Goal: Find specific page/section: Find specific page/section

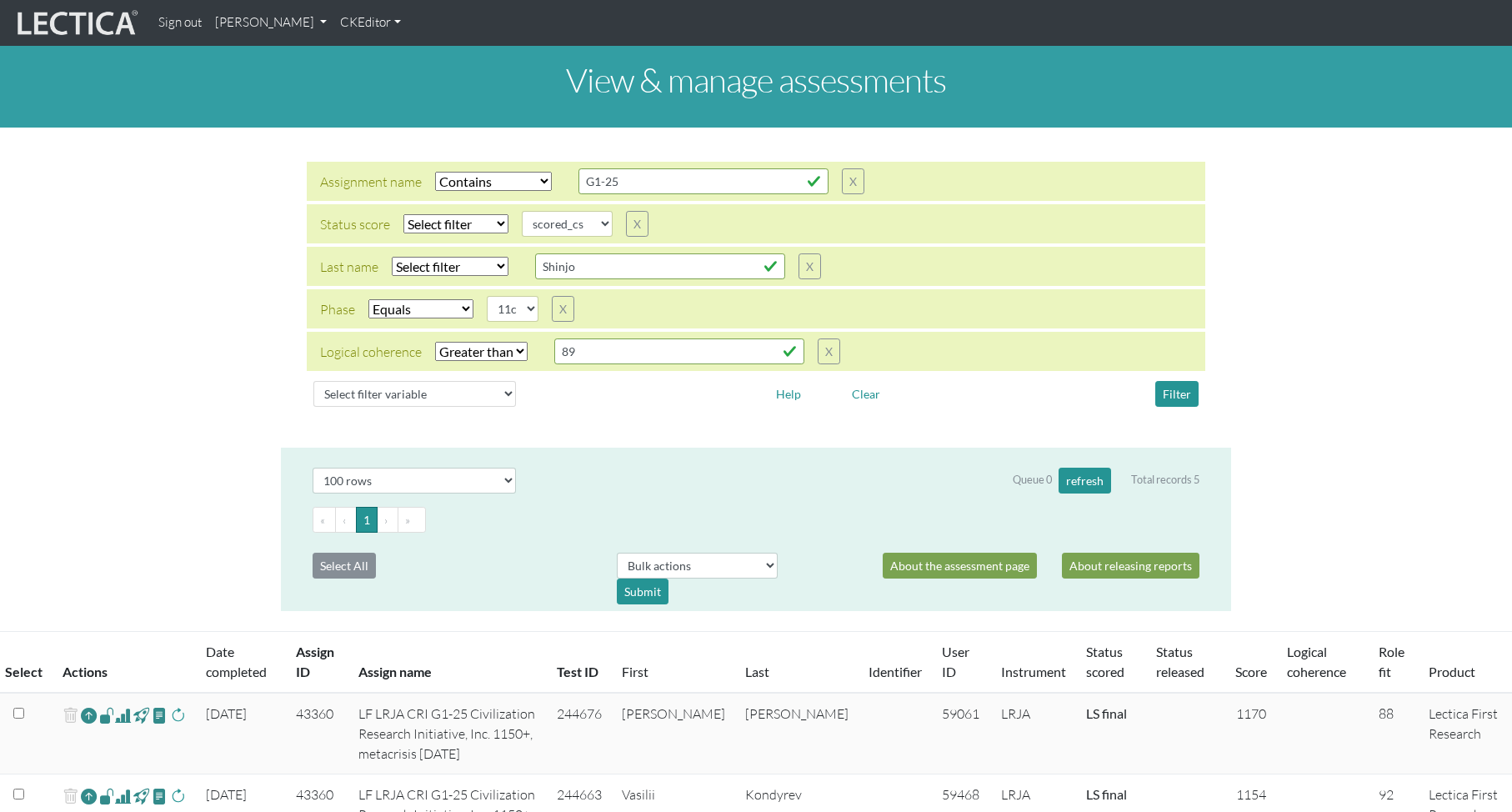
select select "icontains"
select select
select select "scored_cs"
select select "11c"
select select "gt"
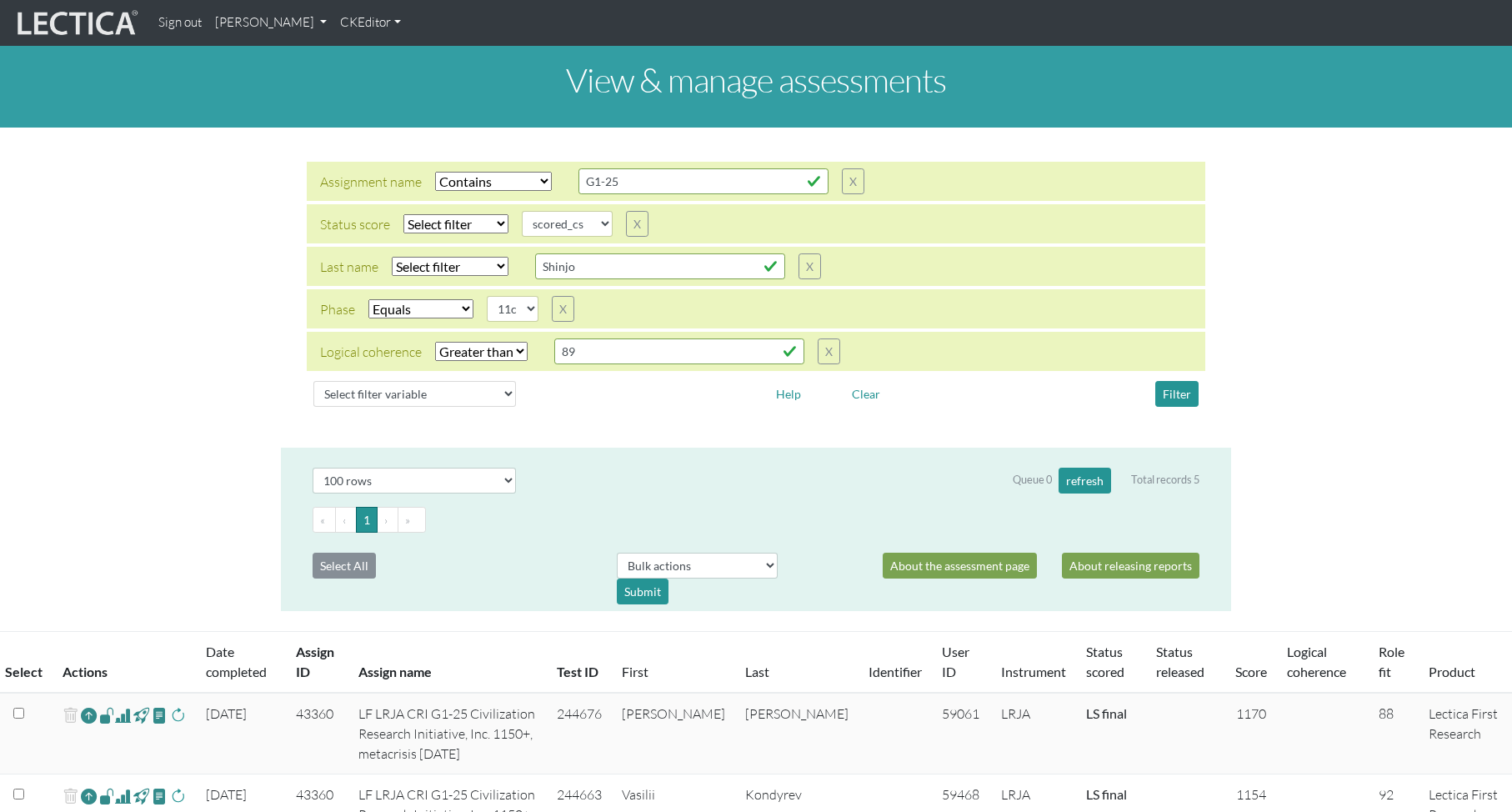
select select "100"
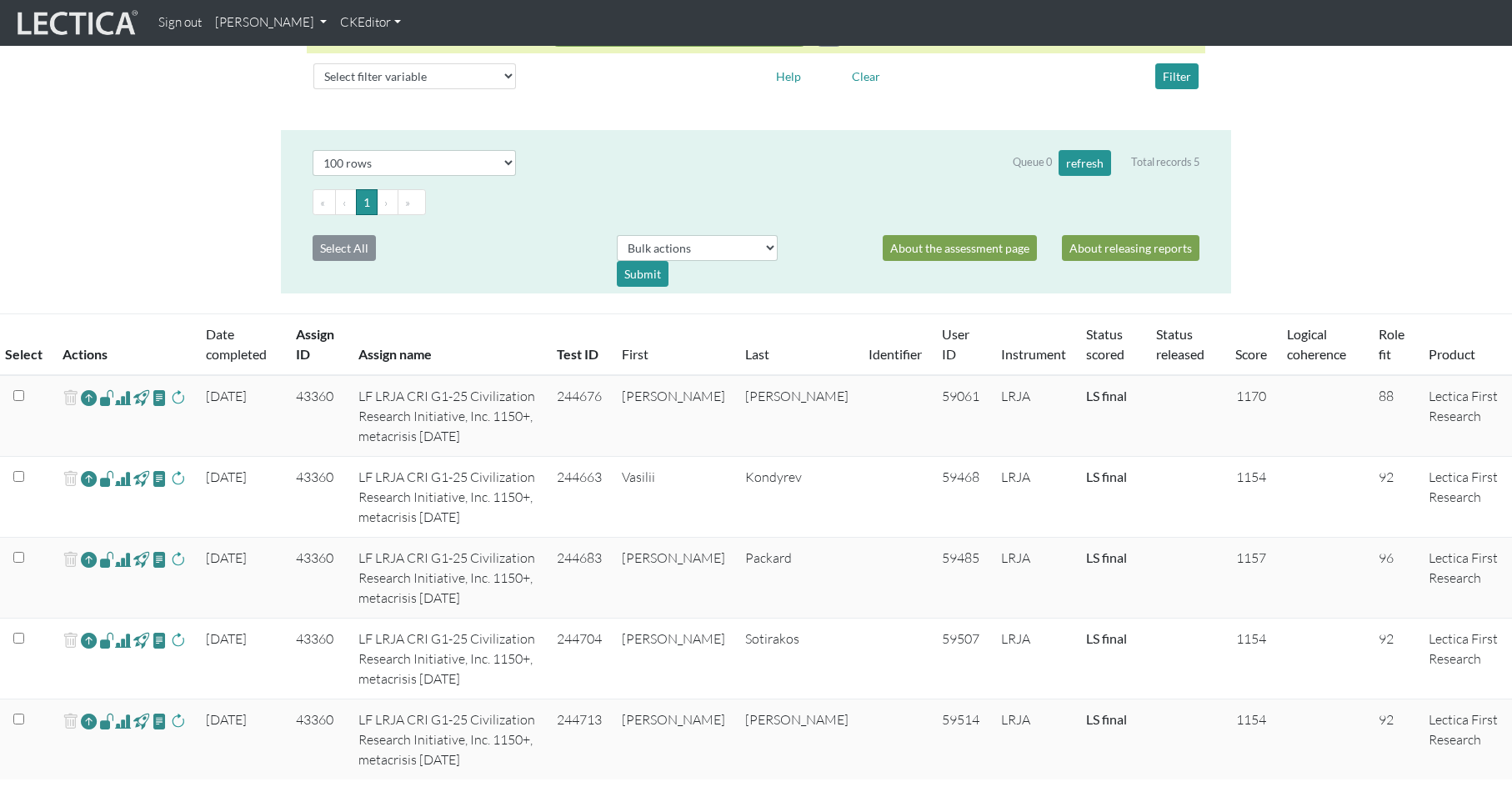
click at [320, 393] on td "43360" at bounding box center [318, 416] width 64 height 82
copy td "43360"
click at [105, 399] on span at bounding box center [108, 397] width 16 height 19
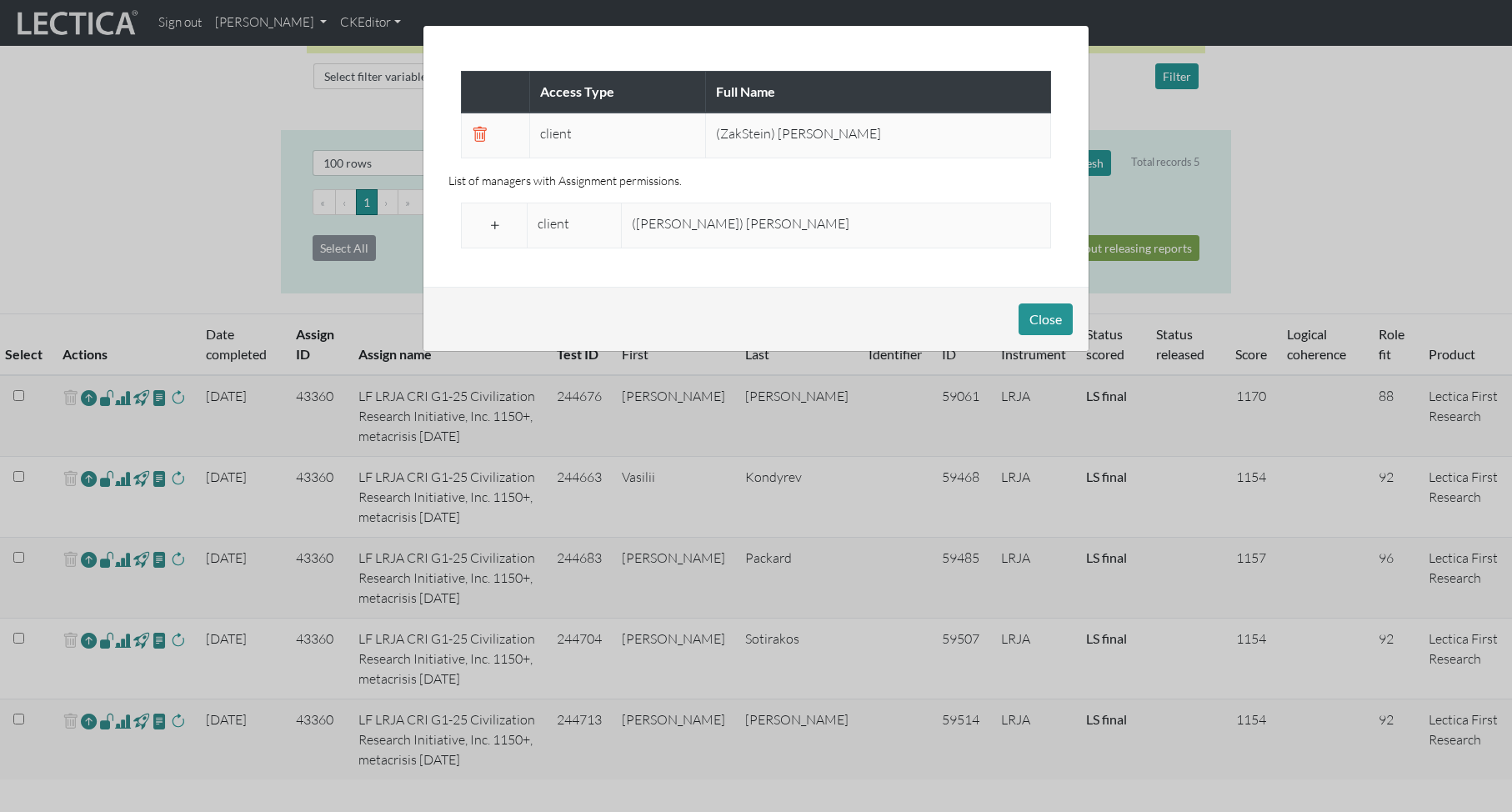
click at [496, 222] on span at bounding box center [495, 225] width 16 height 20
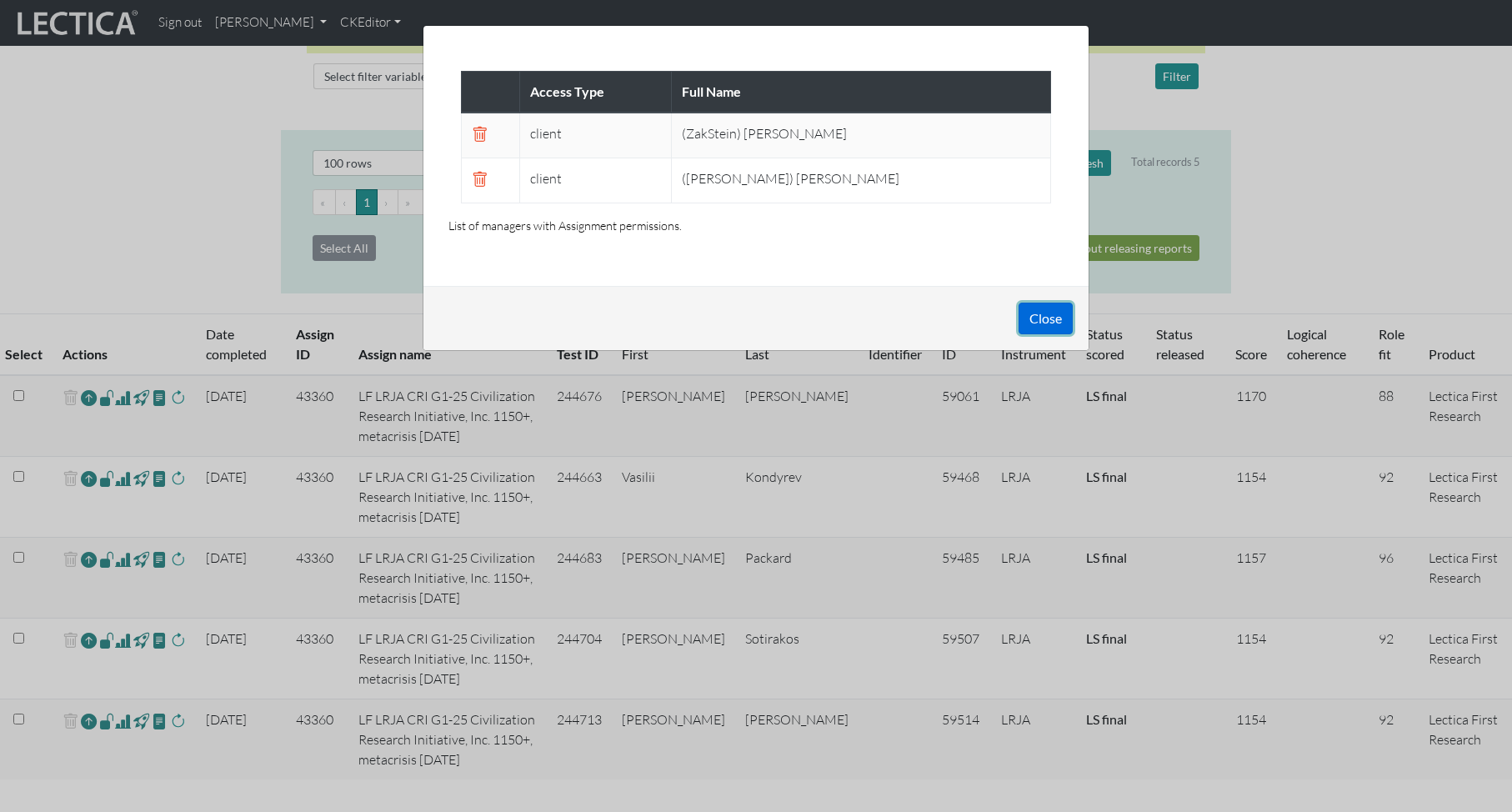
drag, startPoint x: 1046, startPoint y: 315, endPoint x: 641, endPoint y: 334, distance: 405.4
click at [1046, 315] on button "Close" at bounding box center [1046, 319] width 54 height 32
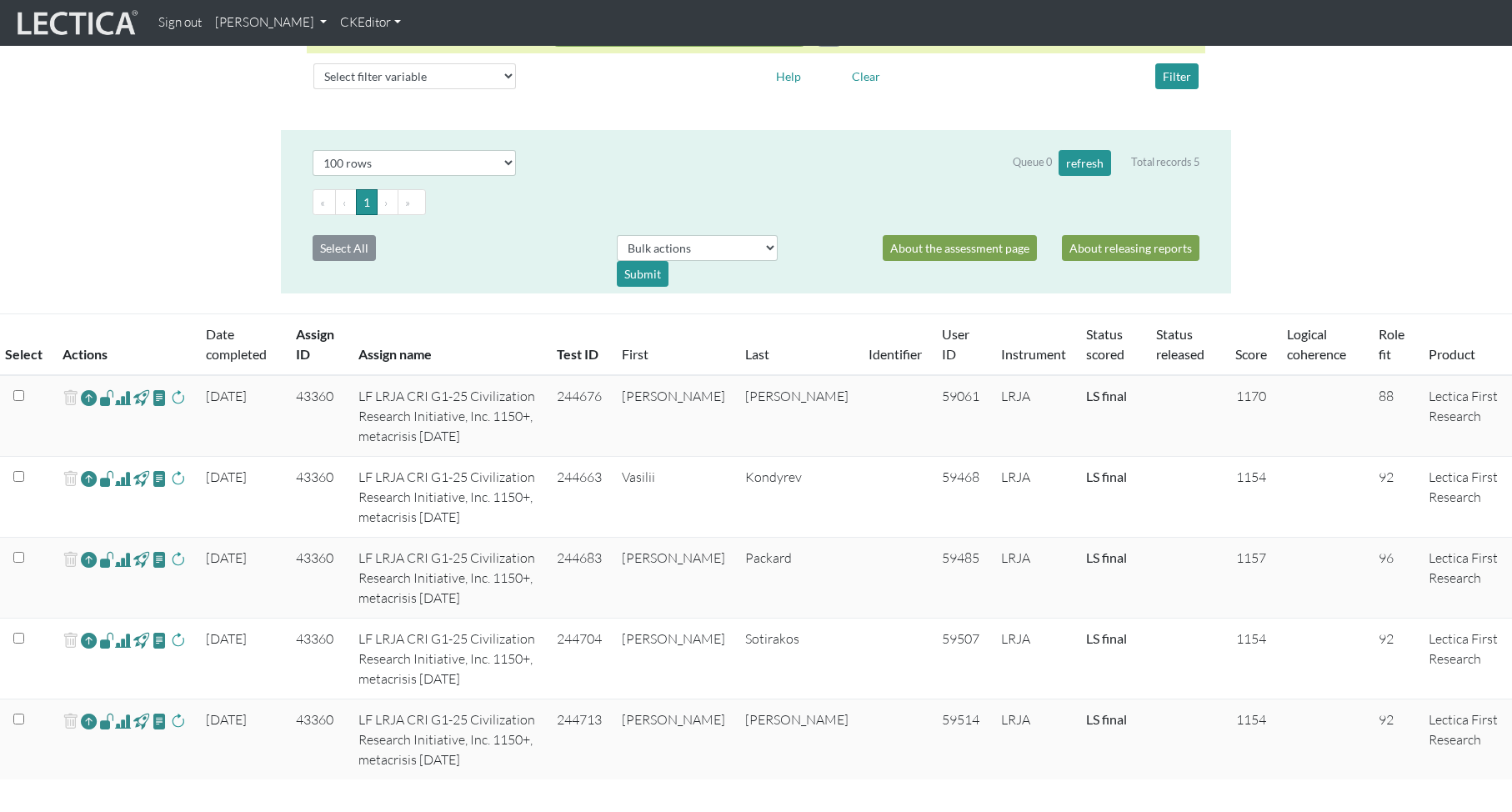
click at [103, 468] on span at bounding box center [108, 477] width 16 height 19
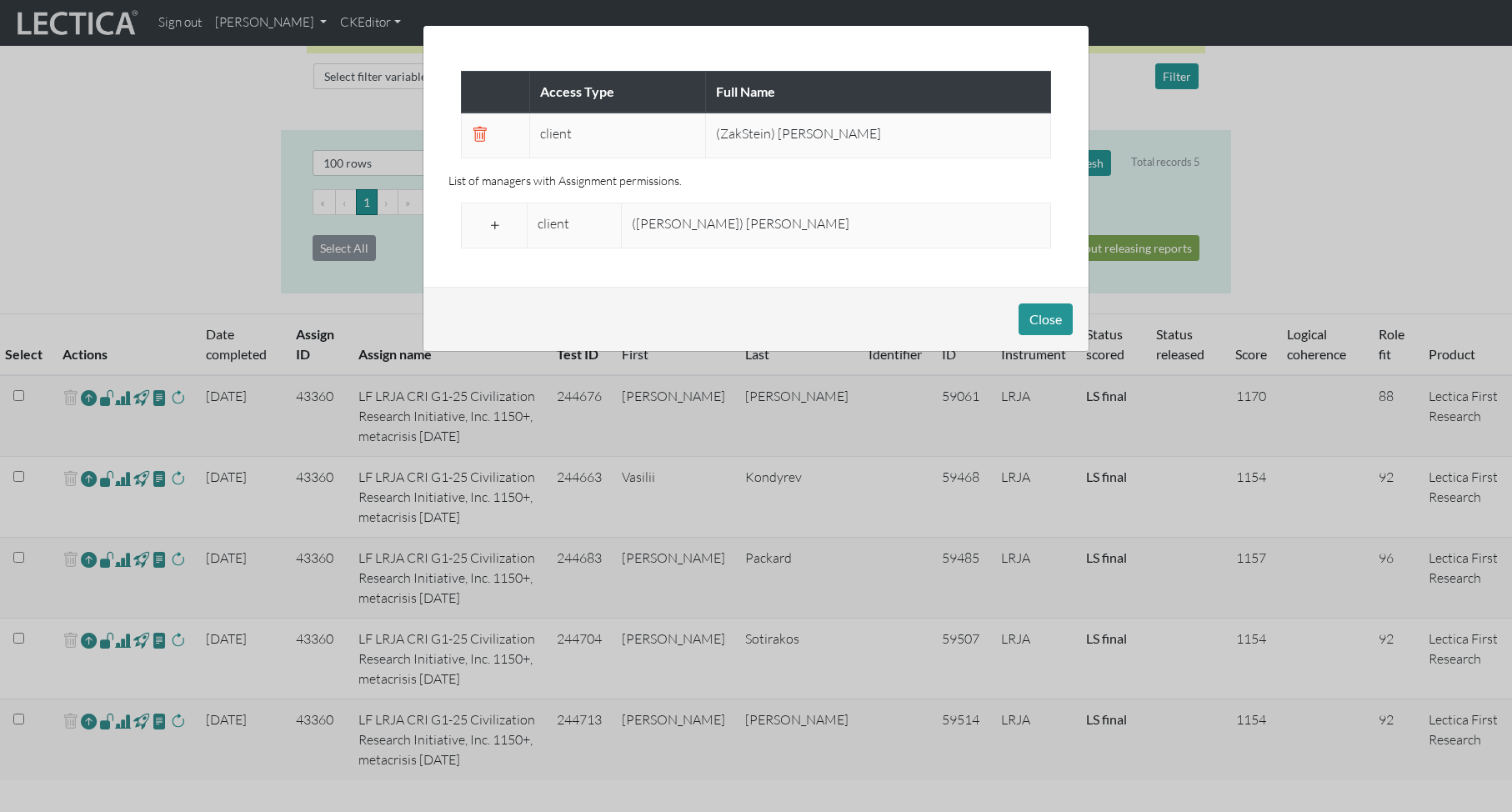
click at [501, 221] on span at bounding box center [495, 225] width 16 height 20
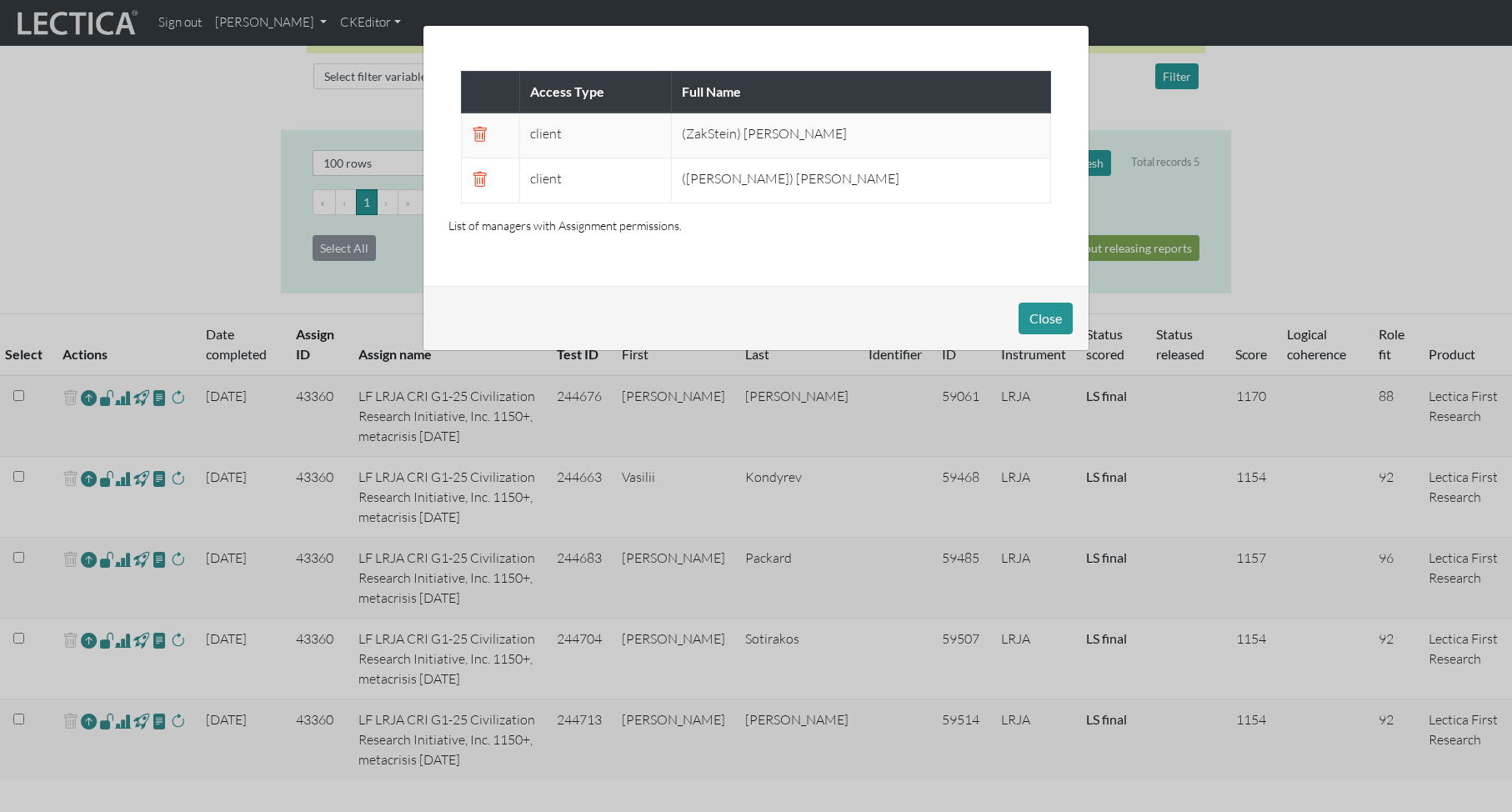
click at [499, 221] on p "List of managers with Assignment permissions." at bounding box center [756, 226] width 616 height 18
click at [1051, 315] on button "Close" at bounding box center [1046, 319] width 54 height 32
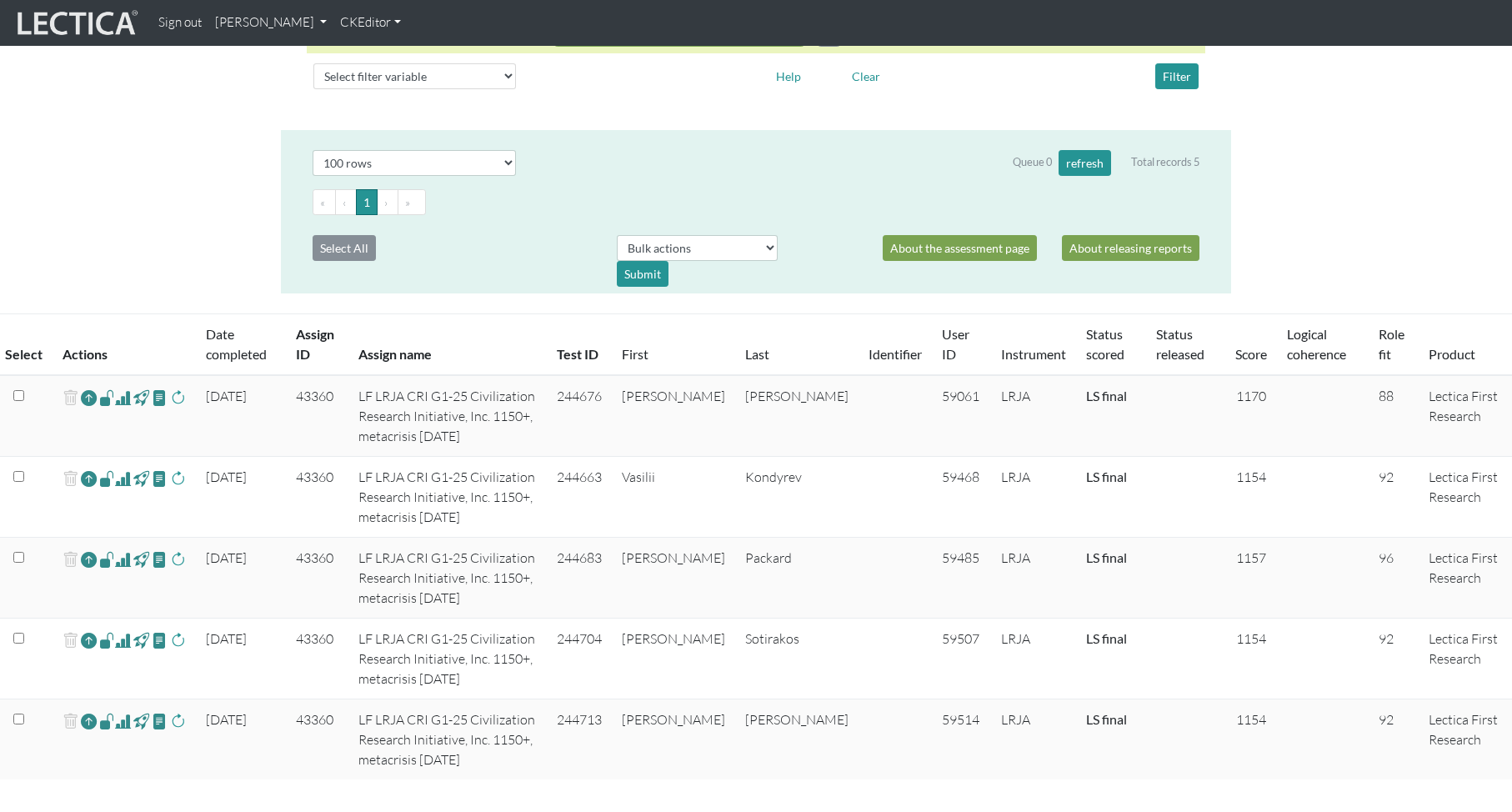
click at [105, 550] on span at bounding box center [108, 559] width 16 height 19
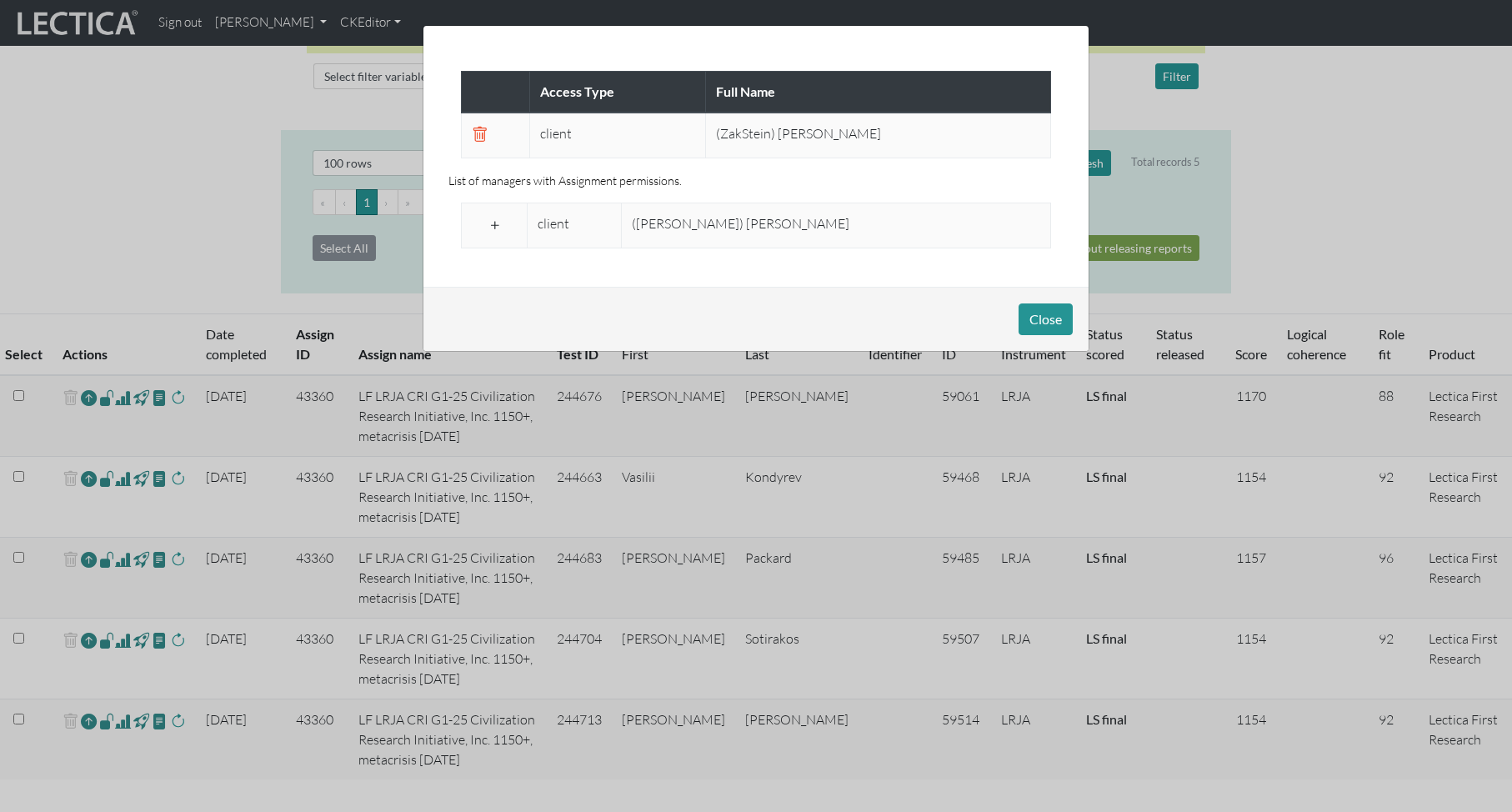
click at [498, 219] on span at bounding box center [495, 225] width 16 height 20
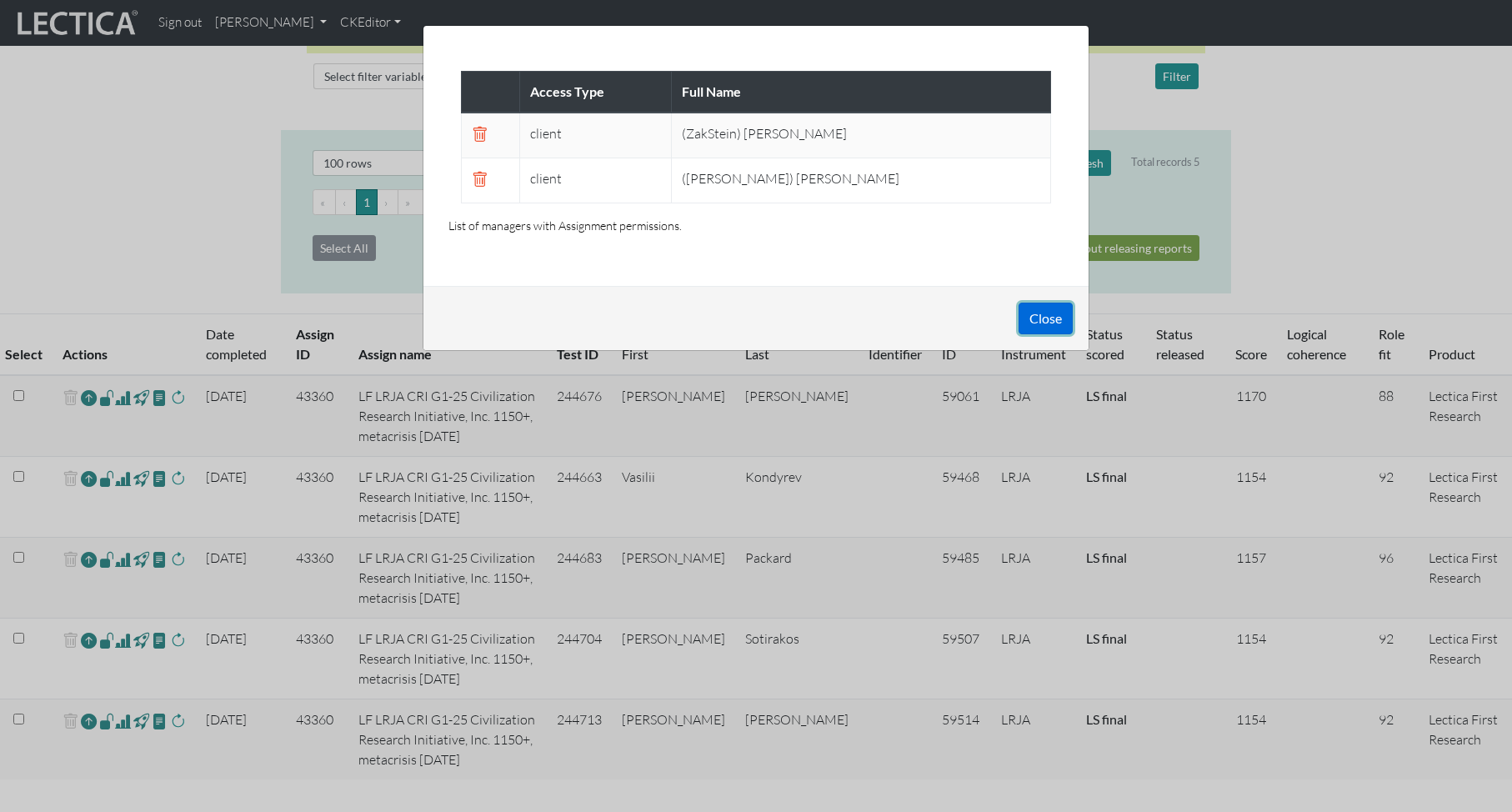
drag, startPoint x: 1031, startPoint y: 317, endPoint x: 886, endPoint y: 342, distance: 147.1
click at [1031, 317] on button "Close" at bounding box center [1046, 319] width 54 height 32
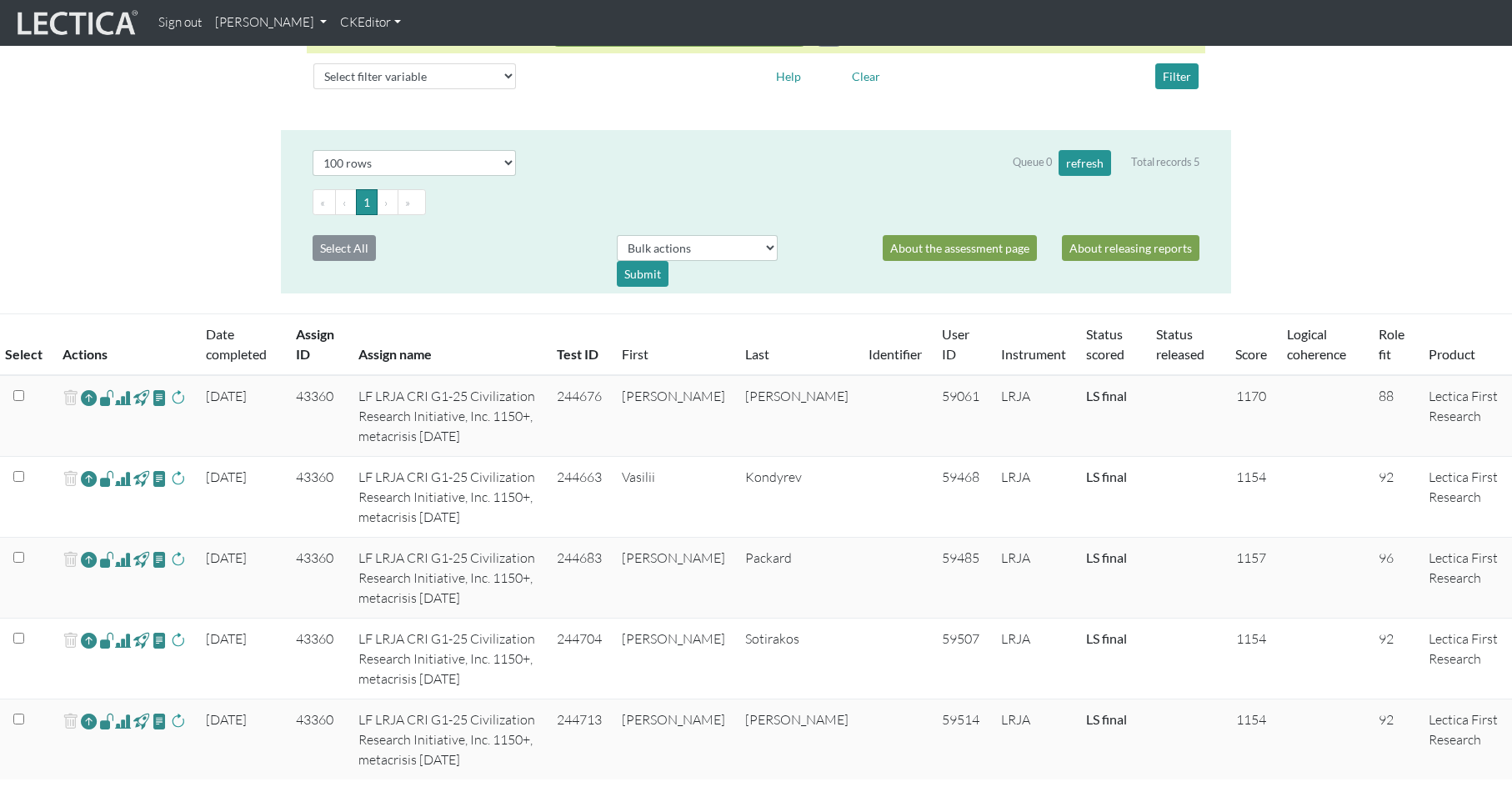
click at [125, 631] on span at bounding box center [124, 641] width 16 height 20
click at [108, 631] on span at bounding box center [108, 640] width 16 height 19
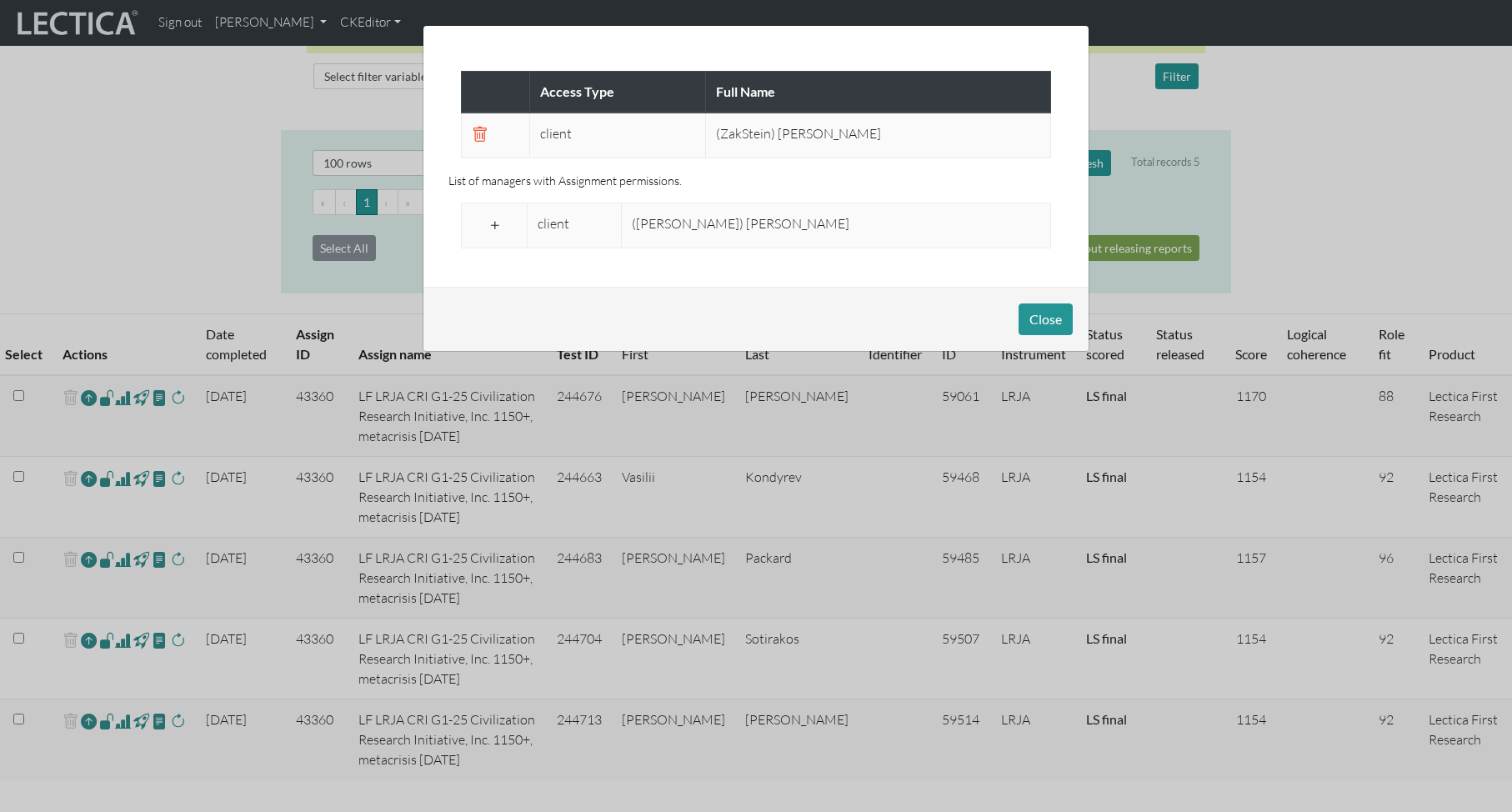
click at [499, 221] on span at bounding box center [495, 225] width 16 height 20
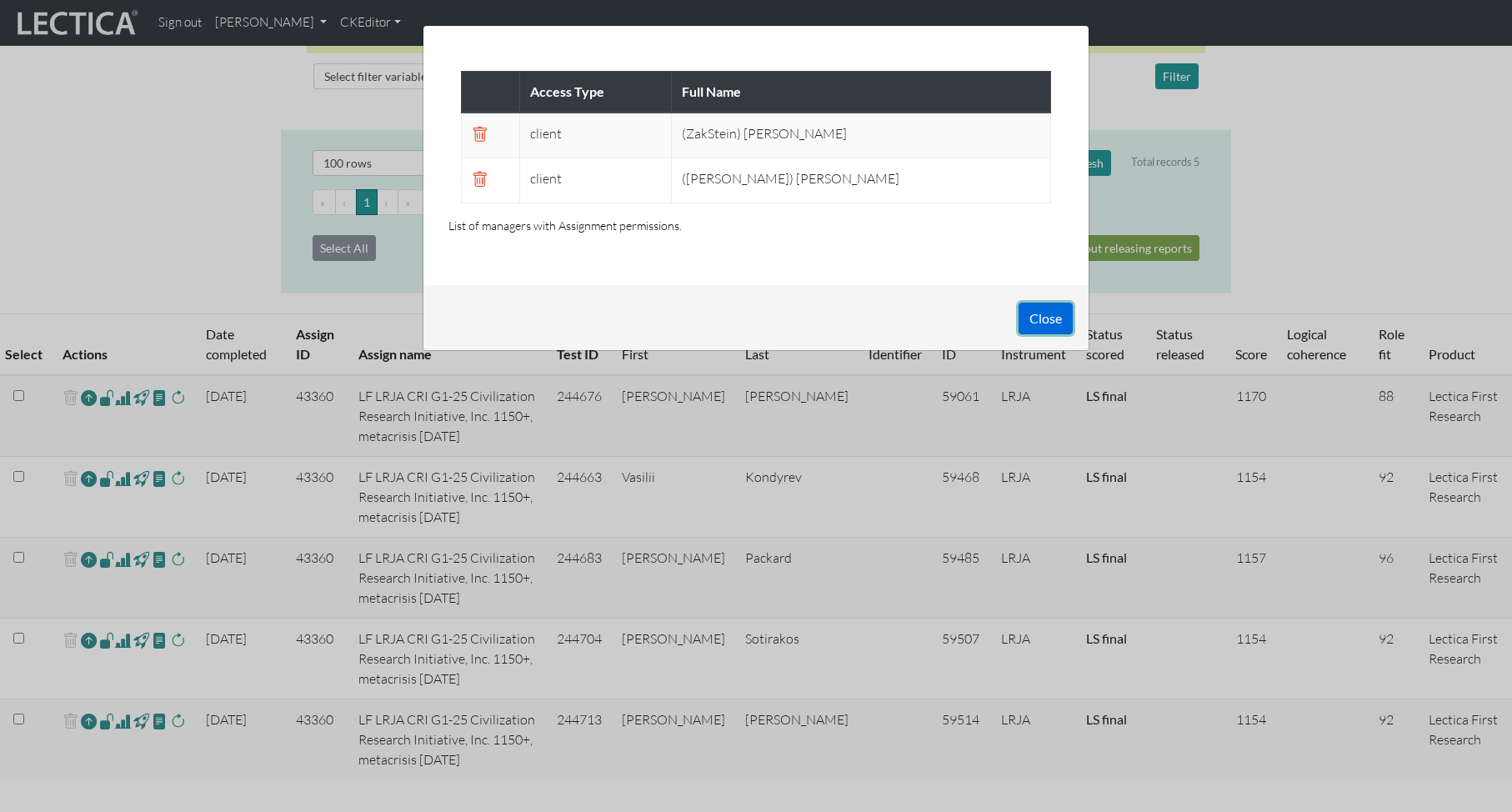
drag, startPoint x: 1055, startPoint y: 317, endPoint x: 1021, endPoint y: 320, distance: 34.1
click at [1054, 317] on button "Close" at bounding box center [1046, 319] width 54 height 32
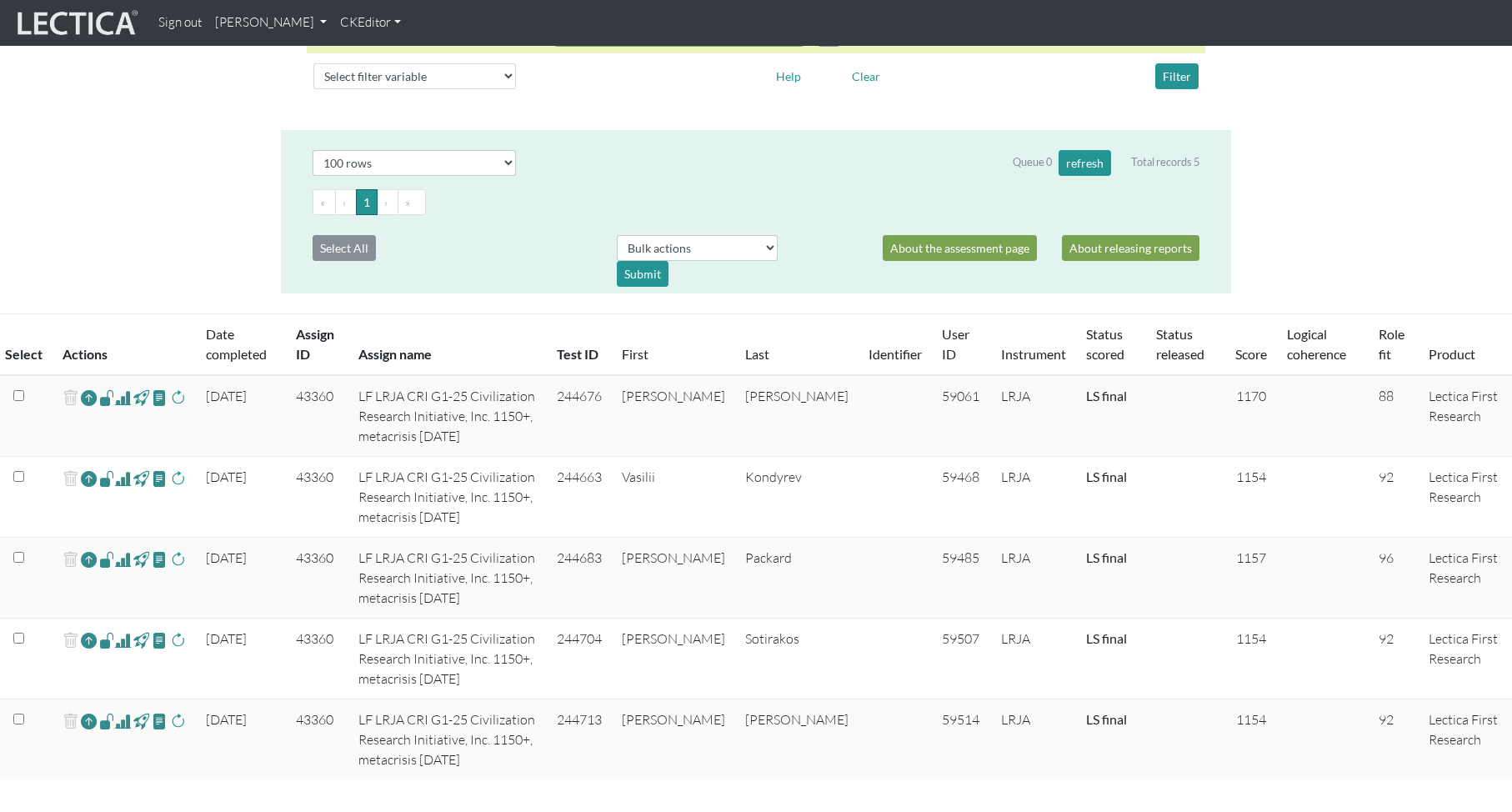
click at [104, 711] on span at bounding box center [108, 720] width 16 height 19
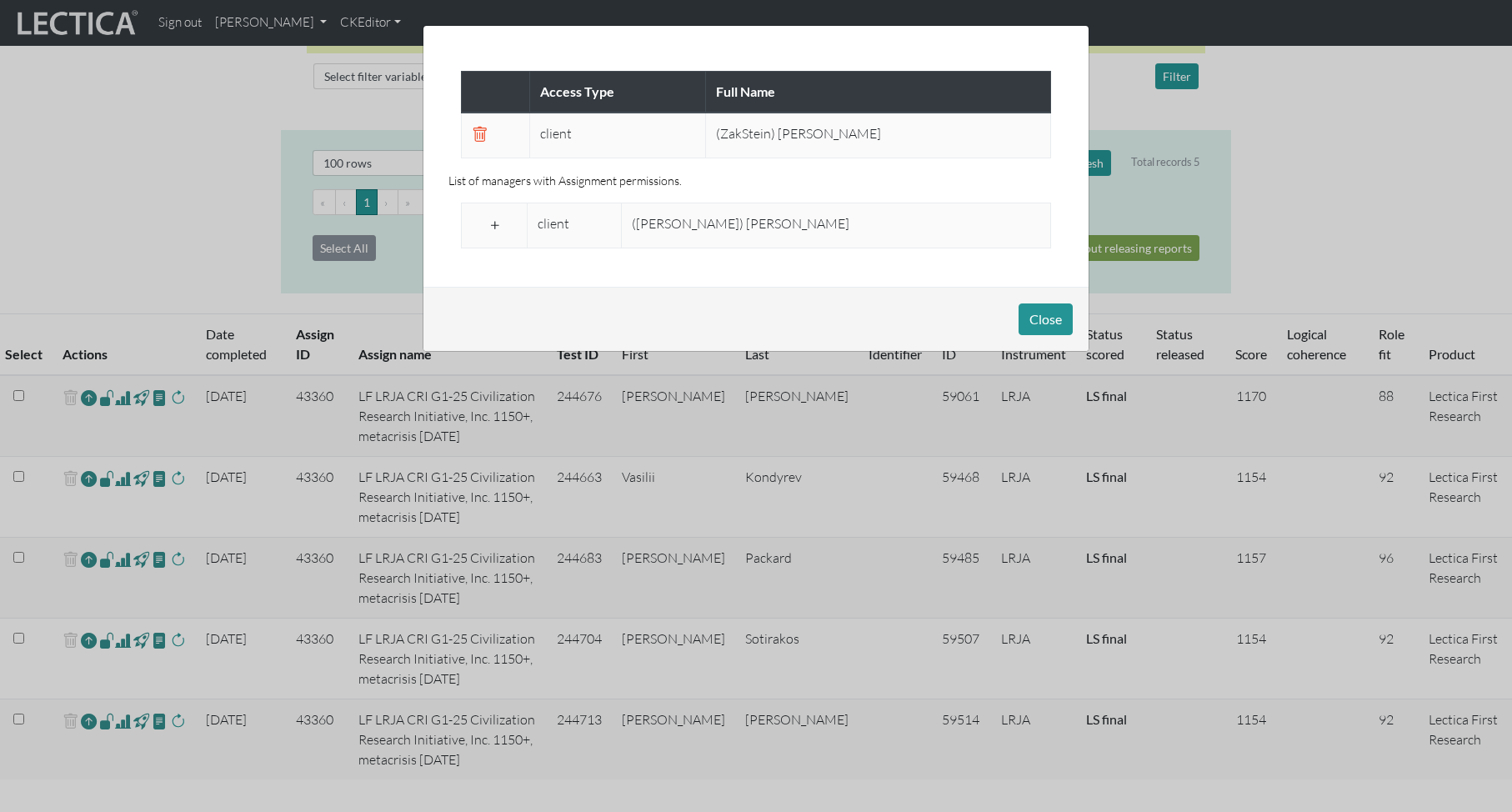
click at [497, 221] on span at bounding box center [495, 225] width 16 height 20
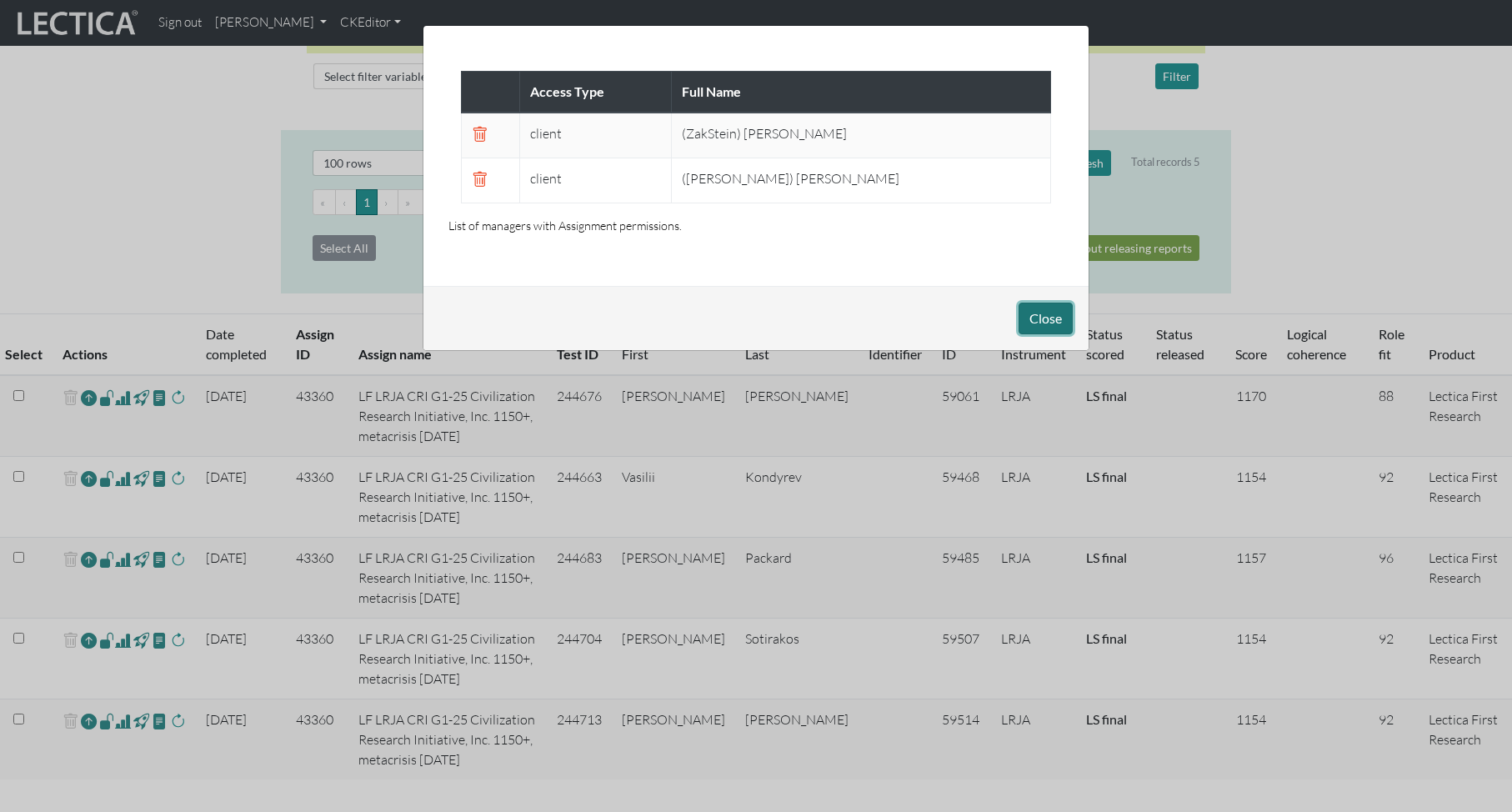
click at [1047, 315] on button "Close" at bounding box center [1046, 319] width 54 height 32
